Goal: Task Accomplishment & Management: Use online tool/utility

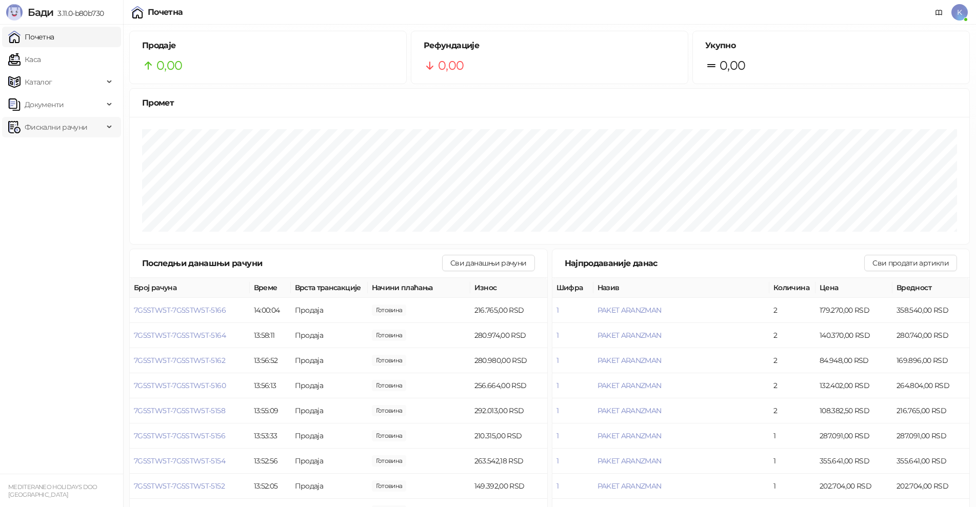
click at [60, 128] on span "Фискални рачуни" at bounding box center [56, 127] width 63 height 21
click at [53, 42] on link "Почетна" at bounding box center [31, 37] width 46 height 21
click at [41, 62] on link "Каса" at bounding box center [24, 59] width 32 height 21
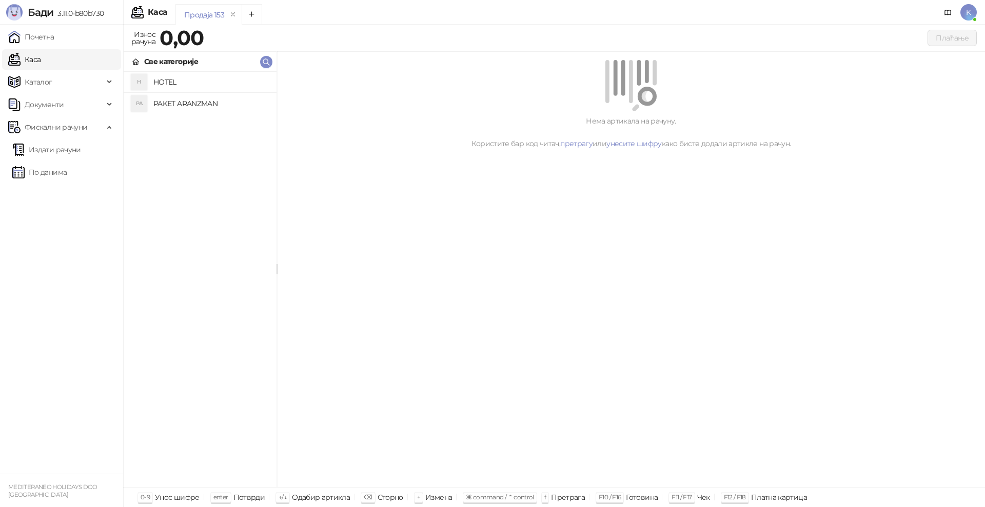
click at [184, 107] on h4 "PAKET ARANZMAN" at bounding box center [210, 103] width 115 height 16
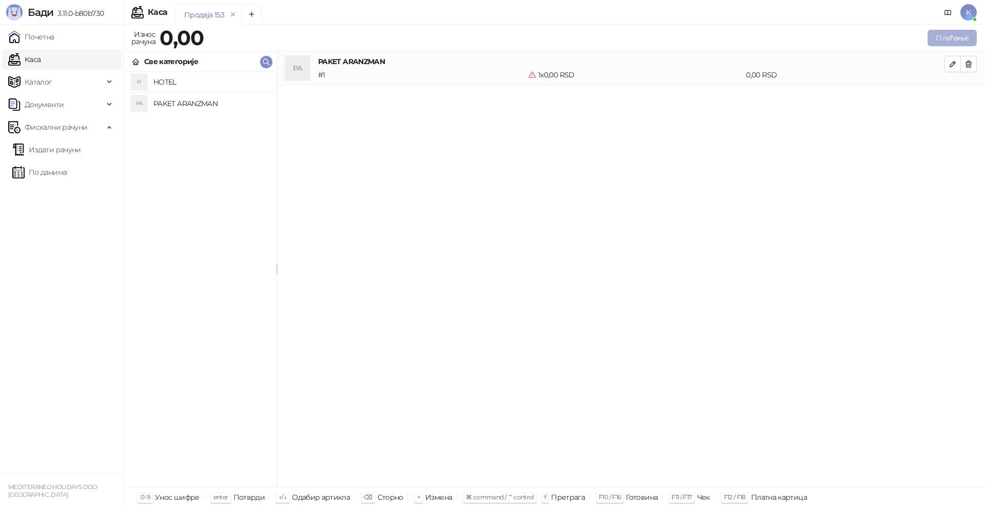
click at [949, 43] on button "Плаћање" at bounding box center [952, 38] width 49 height 16
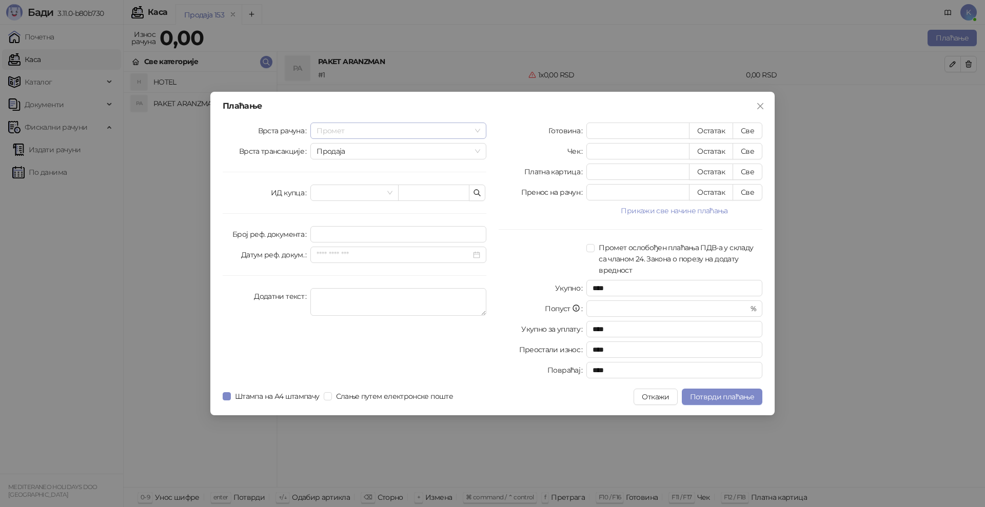
click at [325, 128] on span "Промет" at bounding box center [399, 130] width 164 height 15
drag, startPoint x: 336, startPoint y: 200, endPoint x: 333, endPoint y: 239, distance: 39.0
click at [335, 202] on div "[PERSON_NAME]" at bounding box center [399, 200] width 160 height 11
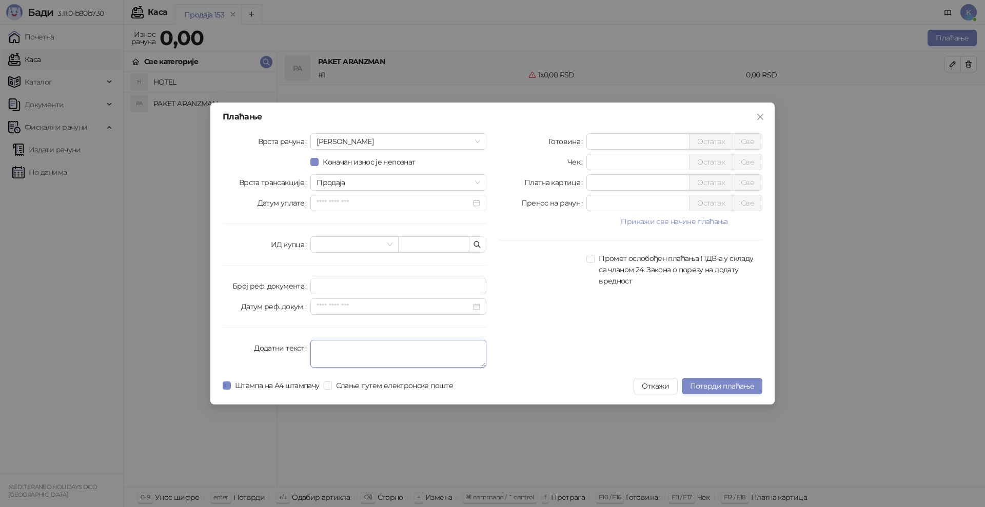
click at [322, 349] on textarea "Додатни текст" at bounding box center [398, 354] width 176 height 28
type textarea "*********"
drag, startPoint x: 638, startPoint y: 149, endPoint x: 546, endPoint y: 144, distance: 92.5
click at [546, 144] on div "Готовина * Остатак Све" at bounding box center [631, 141] width 264 height 16
type input "****"
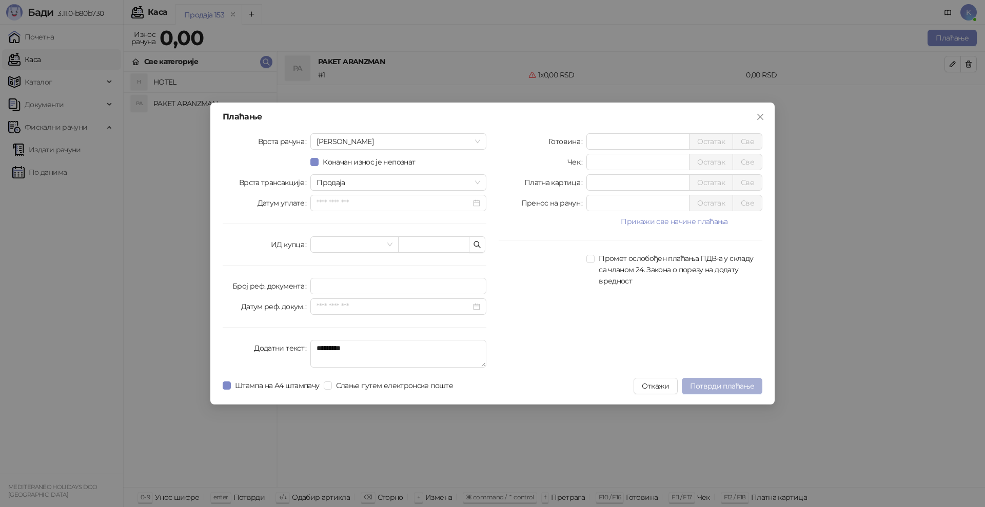
click at [713, 382] on span "Потврди плаћање" at bounding box center [722, 386] width 64 height 9
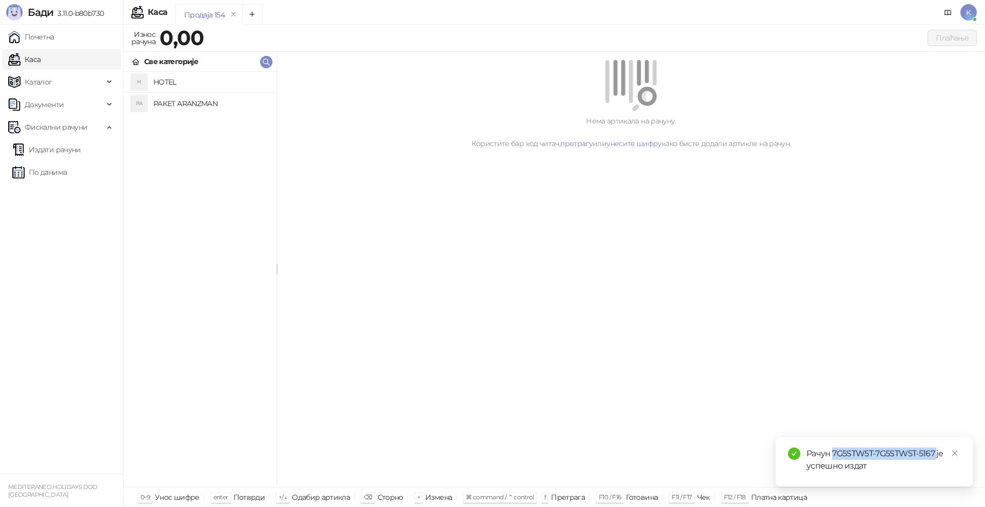
drag, startPoint x: 937, startPoint y: 452, endPoint x: 834, endPoint y: 458, distance: 102.8
click at [834, 458] on div "Рачун 7G5STW5T-7G5STW5T-5167 је успешно издат" at bounding box center [883, 460] width 154 height 25
copy div "7G5STW5T-7G5STW5T-5167"
click at [72, 151] on link "Издати рачуни" at bounding box center [46, 150] width 69 height 21
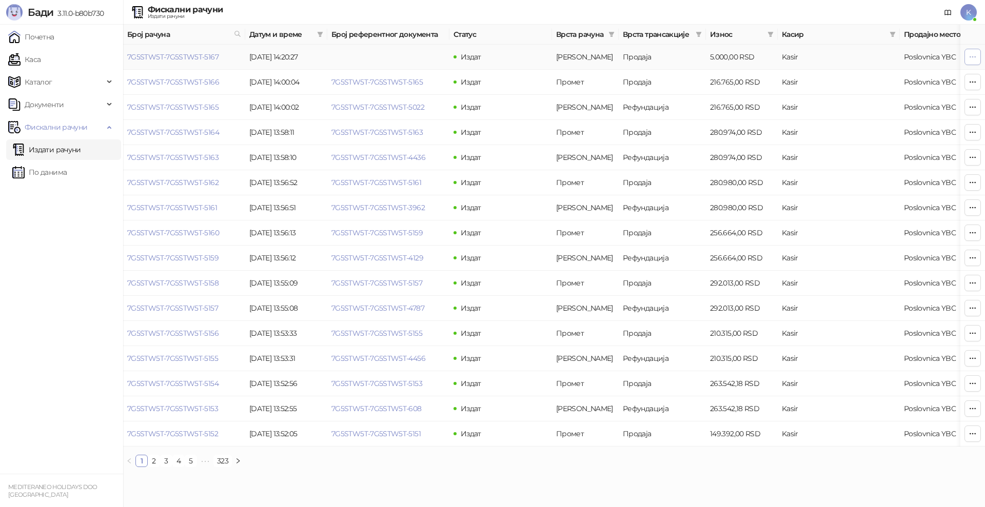
click at [975, 56] on icon "button" at bounding box center [973, 56] width 6 height 1
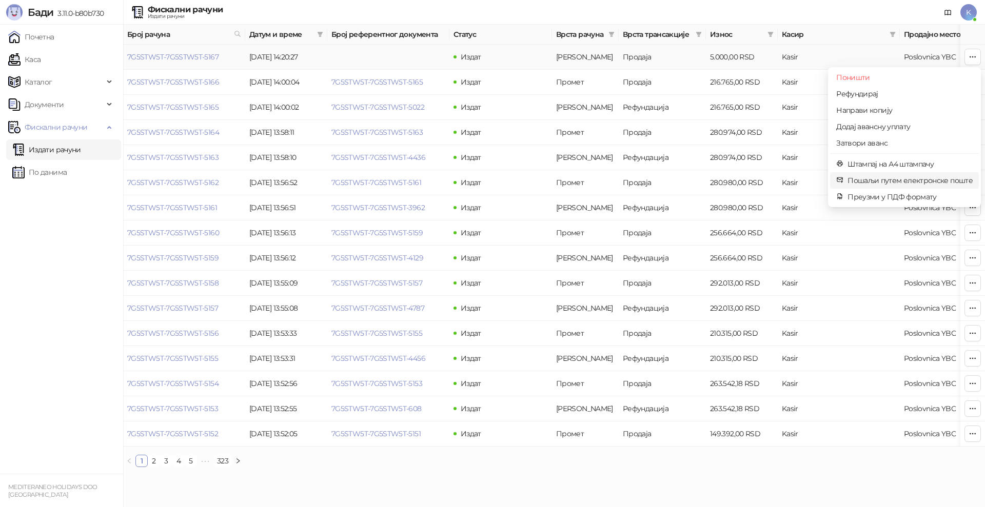
click at [870, 180] on span "Пошаљи путем електронске поште" at bounding box center [910, 180] width 125 height 11
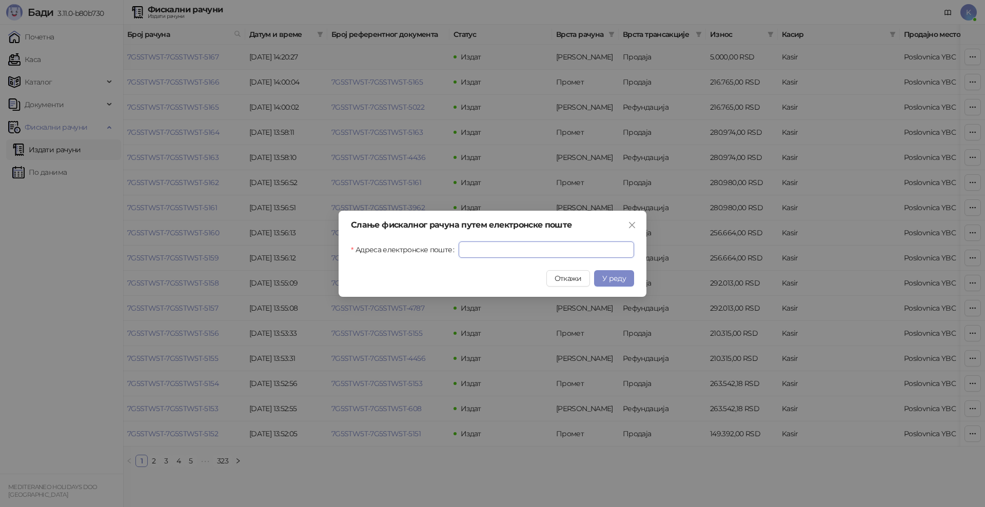
click at [515, 244] on input "Адреса електронске поште" at bounding box center [546, 250] width 175 height 16
paste input "**********"
type input "**********"
click at [605, 273] on button "У реду" at bounding box center [614, 278] width 40 height 16
